Goal: Transaction & Acquisition: Obtain resource

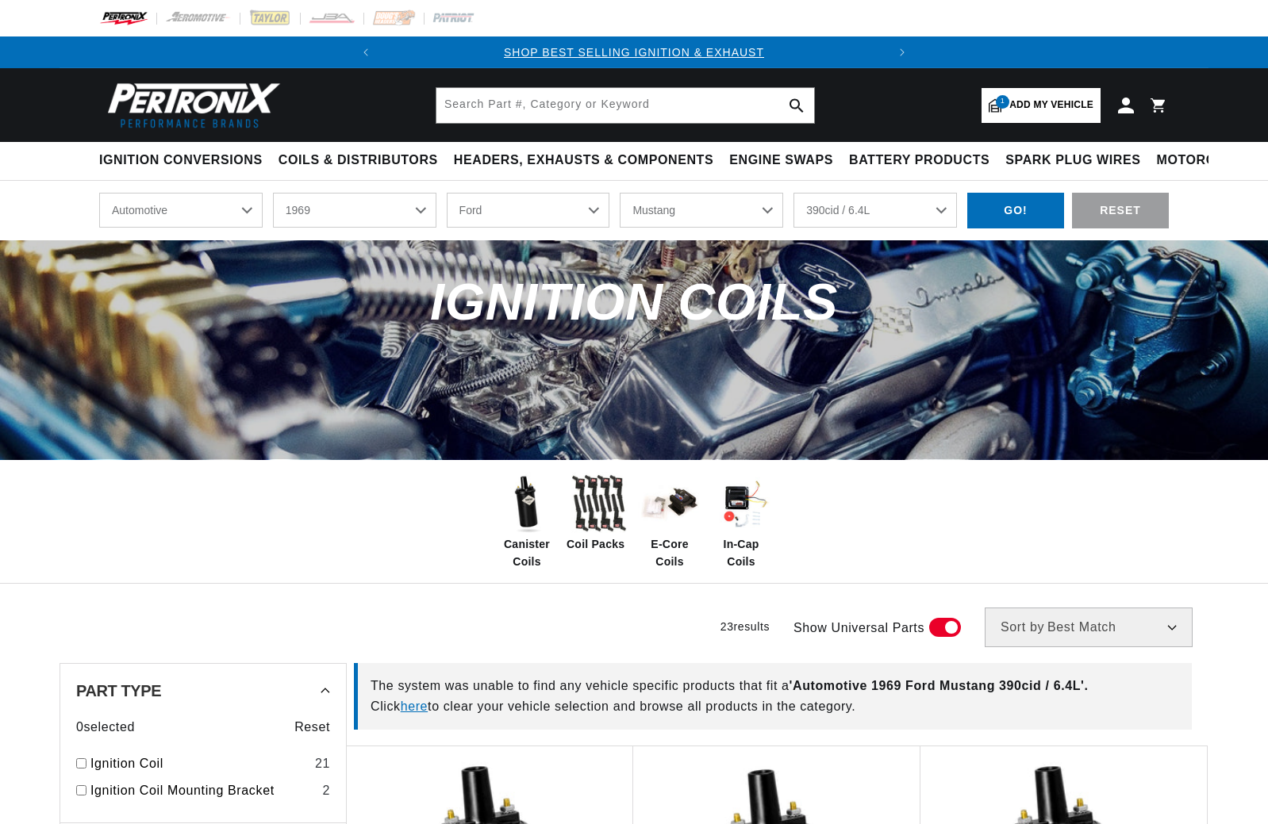
select select "1969"
select select "Ford"
select select "Mustang"
select select "390cid-6.4L"
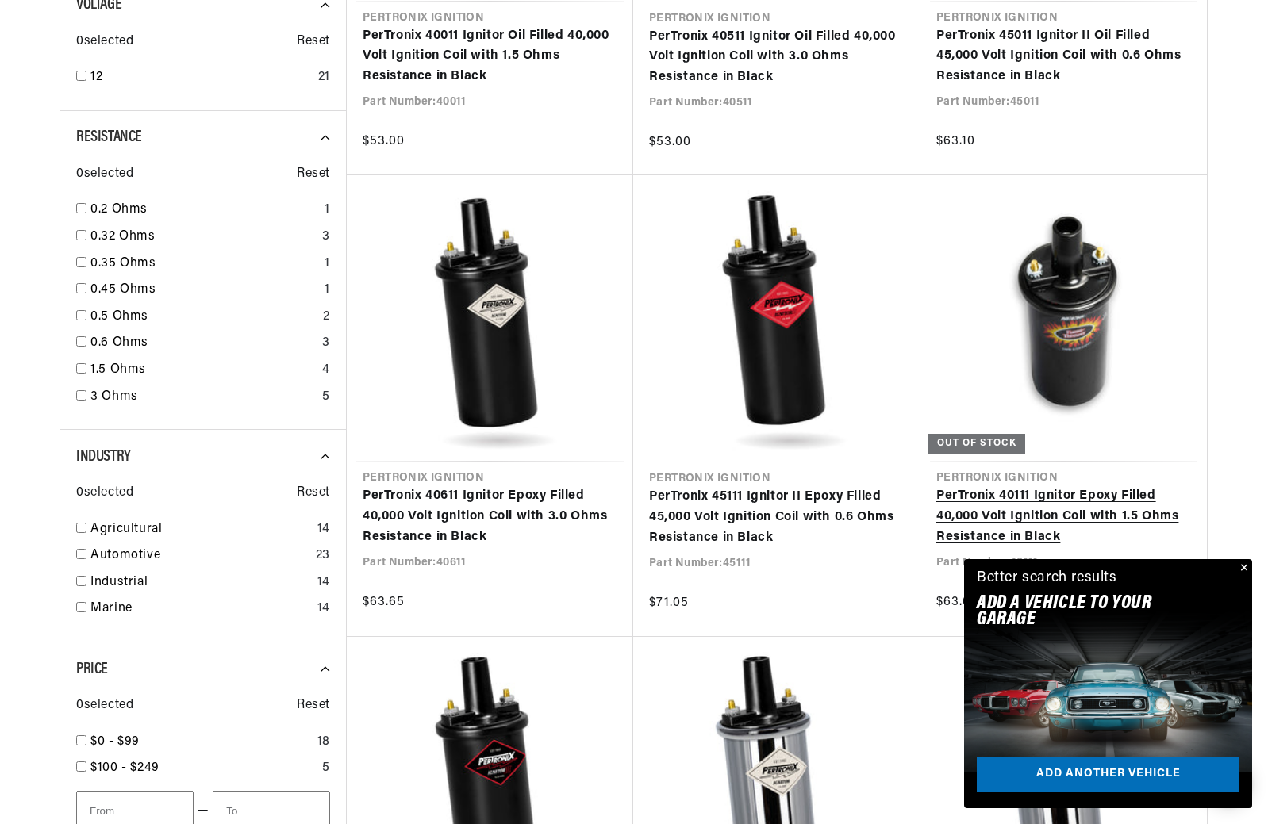
click at [1042, 499] on link "PerTronix 40111 Ignitor Epoxy Filled 40,000 Volt Ignition Coil with 1.5 Ohms Re…" at bounding box center [1063, 516] width 255 height 61
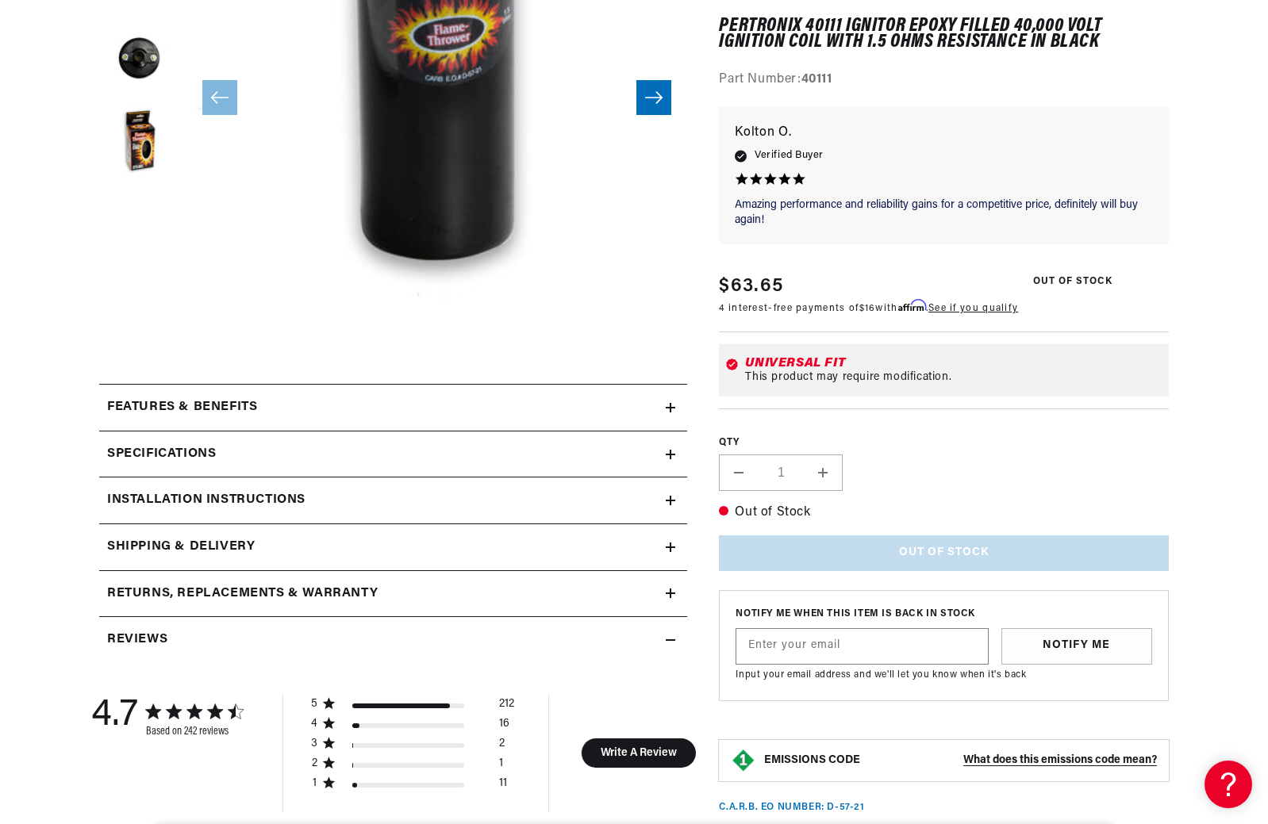
scroll to position [397, 0]
click at [170, 444] on h2 "Specifications" at bounding box center [161, 453] width 109 height 21
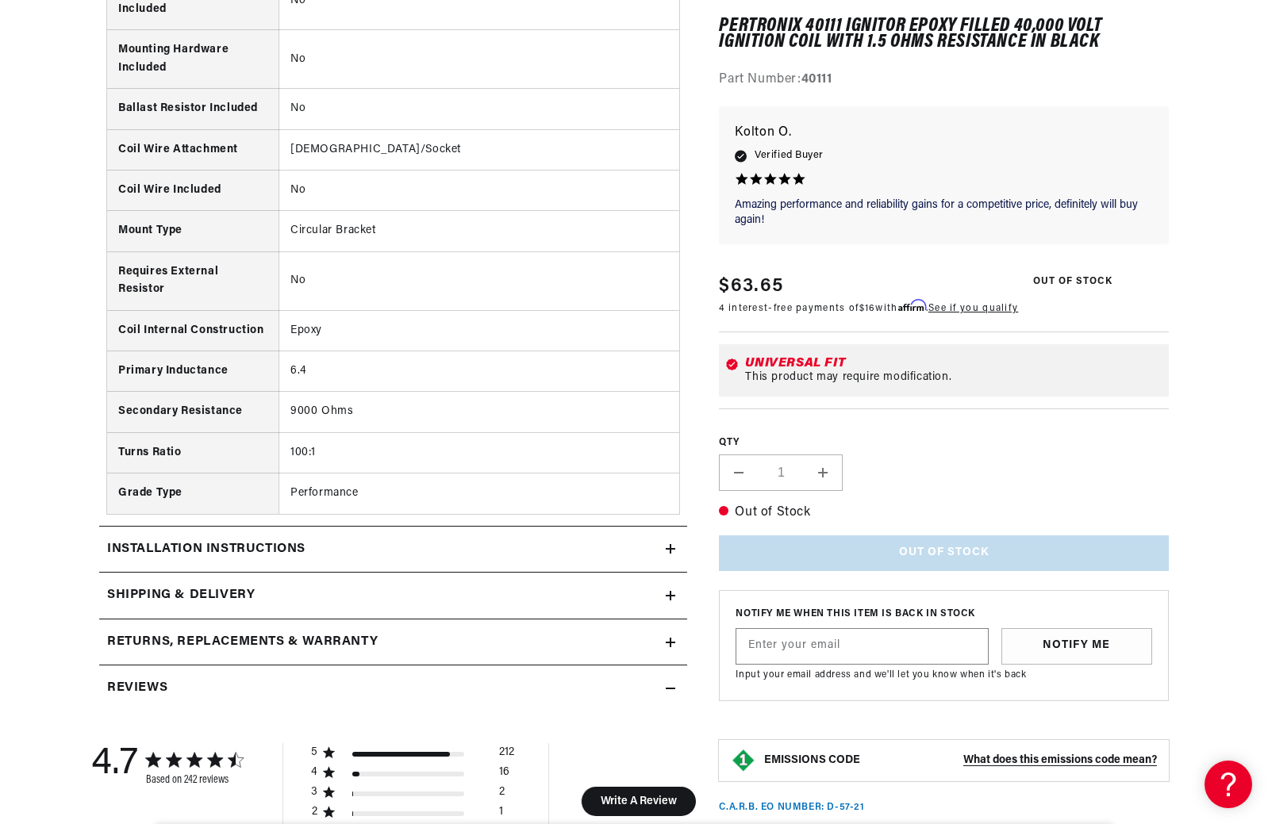
scroll to position [0, 481]
click at [605, 544] on div "Installation instructions" at bounding box center [382, 550] width 567 height 21
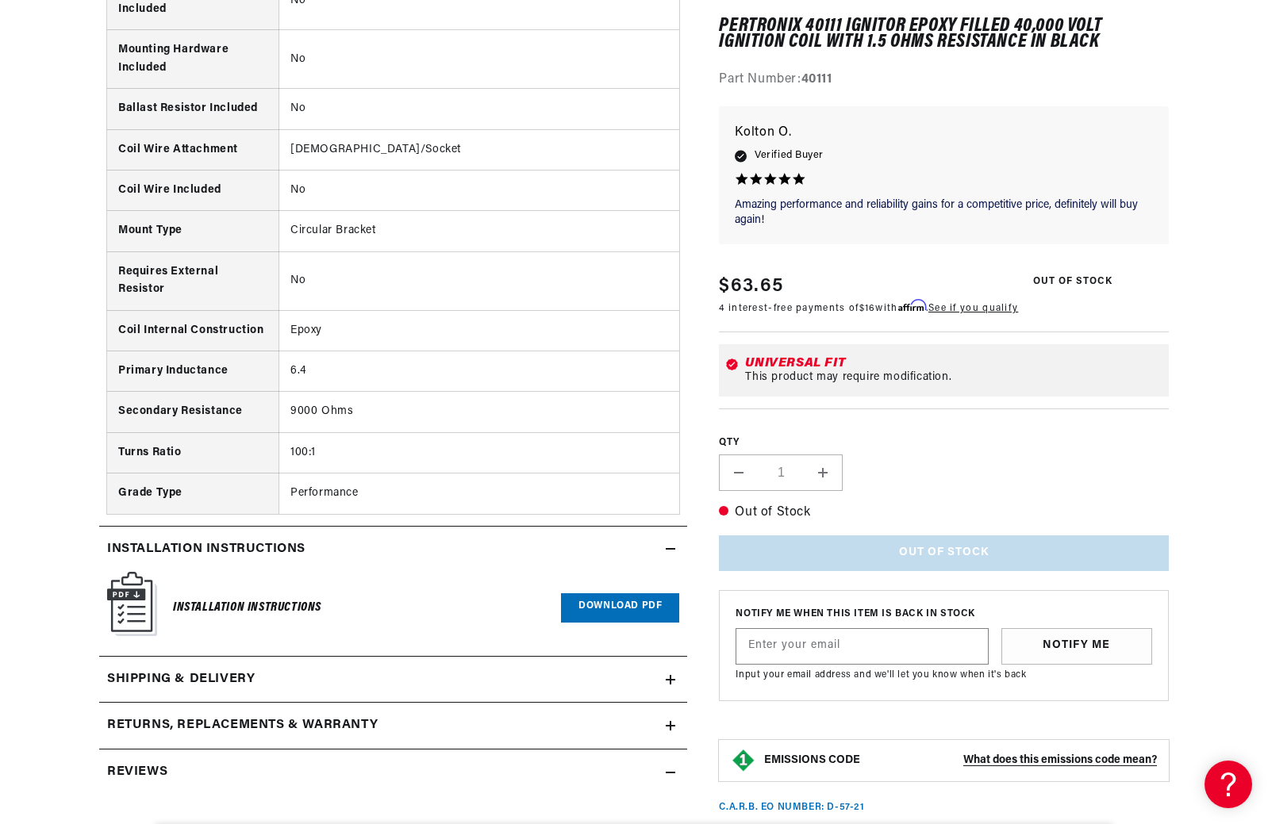
click at [629, 603] on link "Download PDF" at bounding box center [620, 608] width 118 height 29
